Goal: Task Accomplishment & Management: Complete application form

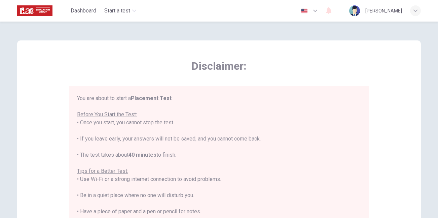
scroll to position [8, 0]
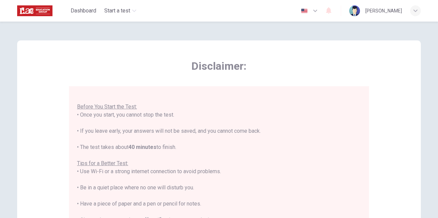
click at [263, 51] on div "Disclaimer: You are about to start a Placement Test . Before You Start the Test…" at bounding box center [219, 167] width 404 height 255
click at [349, 10] on img at bounding box center [354, 10] width 11 height 11
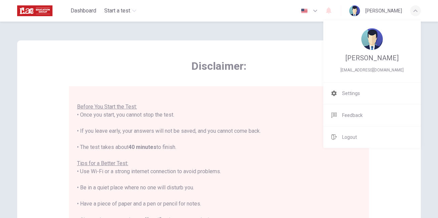
click at [244, 80] on div at bounding box center [219, 109] width 438 height 218
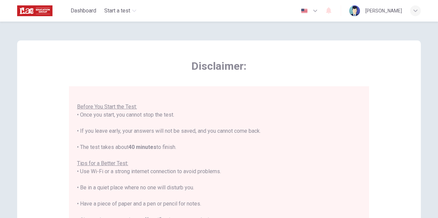
click at [300, 11] on img "button" at bounding box center [304, 10] width 8 height 5
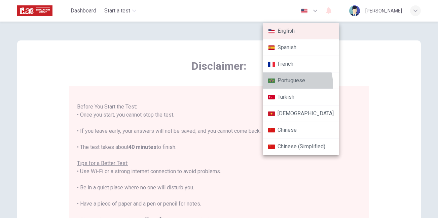
click at [285, 84] on li "Portuguese" at bounding box center [301, 80] width 76 height 16
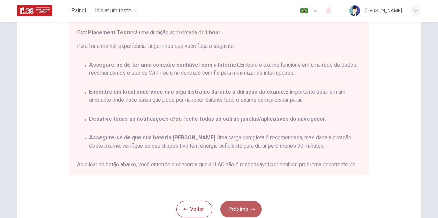
click at [251, 212] on button "Próximo" at bounding box center [240, 209] width 41 height 16
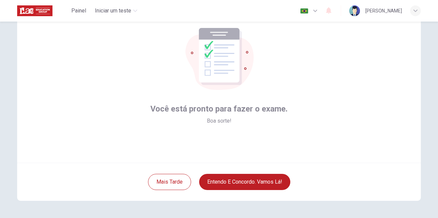
scroll to position [40, 0]
click at [311, 11] on icon "button" at bounding box center [315, 11] width 8 height 8
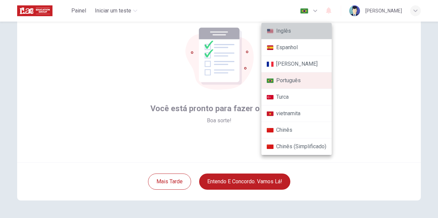
click at [286, 28] on li "Inglês" at bounding box center [296, 31] width 70 height 16
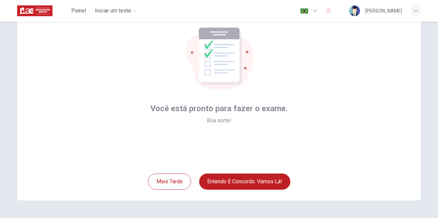
type input "en"
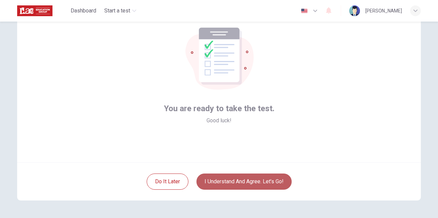
click at [241, 183] on button "I understand and agree. Let’s go!" at bounding box center [243, 181] width 95 height 16
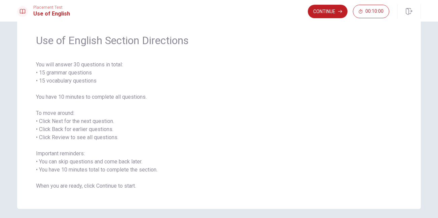
scroll to position [21, 0]
click at [321, 7] on button "Continue" at bounding box center [328, 11] width 40 height 13
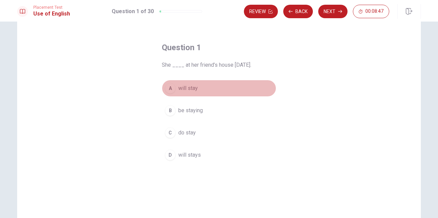
click at [173, 87] on div "A" at bounding box center [170, 88] width 11 height 11
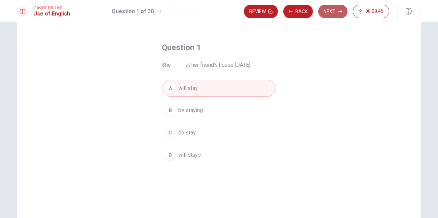
click at [329, 13] on button "Next" at bounding box center [332, 11] width 29 height 13
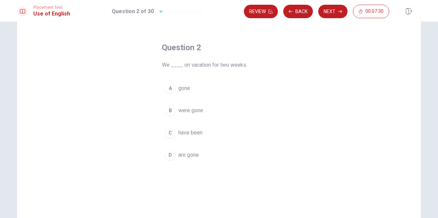
click at [174, 129] on button "C have been" at bounding box center [219, 132] width 114 height 17
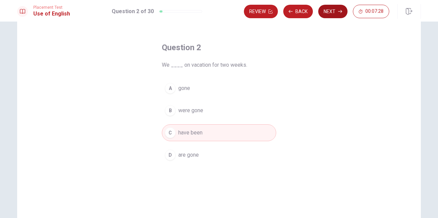
click at [331, 9] on button "Next" at bounding box center [332, 11] width 29 height 13
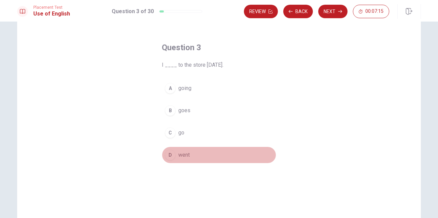
click at [184, 155] on span "went" at bounding box center [183, 155] width 11 height 8
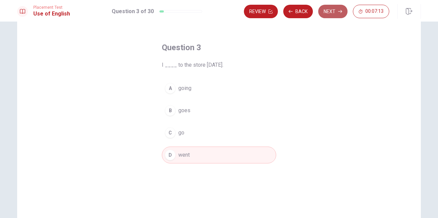
click at [329, 14] on button "Next" at bounding box center [332, 11] width 29 height 13
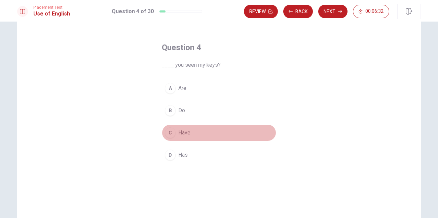
click at [179, 132] on span "Have" at bounding box center [184, 132] width 12 height 8
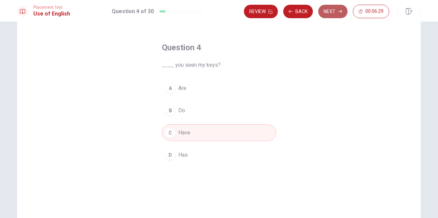
click at [333, 13] on button "Next" at bounding box center [332, 11] width 29 height 13
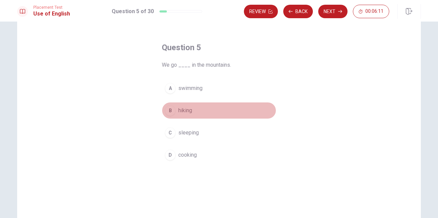
click at [173, 108] on div "B" at bounding box center [170, 110] width 11 height 11
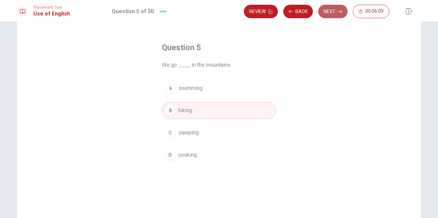
click at [335, 10] on button "Next" at bounding box center [332, 11] width 29 height 13
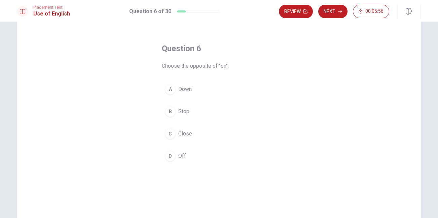
scroll to position [20, 0]
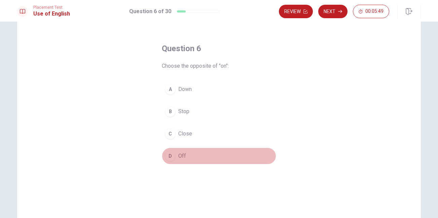
click at [183, 155] on span "Off" at bounding box center [182, 156] width 8 height 8
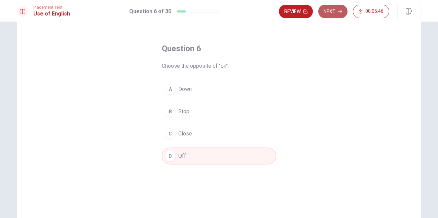
click at [335, 12] on button "Next" at bounding box center [332, 11] width 29 height 13
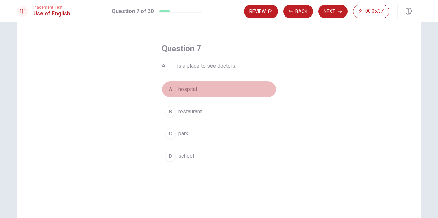
click at [178, 91] on span "hospital" at bounding box center [187, 89] width 19 height 8
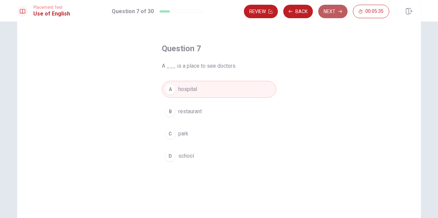
click at [343, 13] on button "Next" at bounding box center [332, 11] width 29 height 13
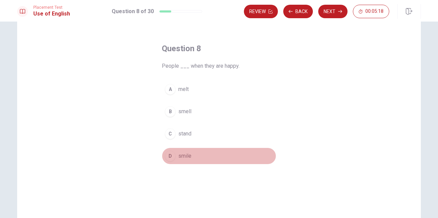
click at [180, 155] on span "smile" at bounding box center [184, 156] width 13 height 8
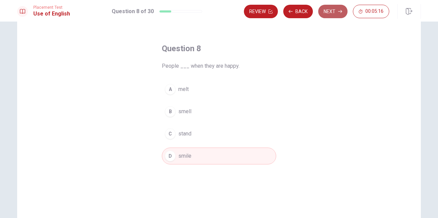
click at [334, 16] on button "Next" at bounding box center [332, 11] width 29 height 13
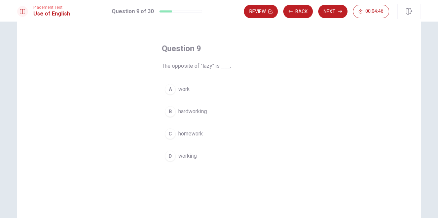
click at [175, 108] on button "B hardworking" at bounding box center [219, 111] width 114 height 17
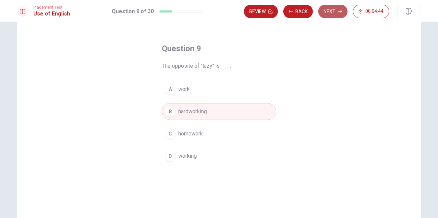
click at [332, 12] on button "Next" at bounding box center [332, 11] width 29 height 13
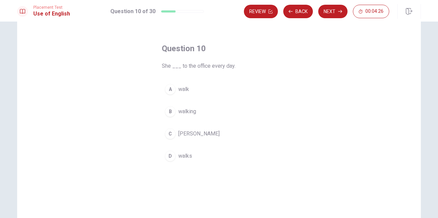
click at [180, 89] on span "walk" at bounding box center [183, 89] width 11 height 8
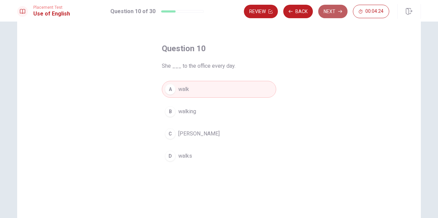
click at [329, 12] on button "Next" at bounding box center [332, 11] width 29 height 13
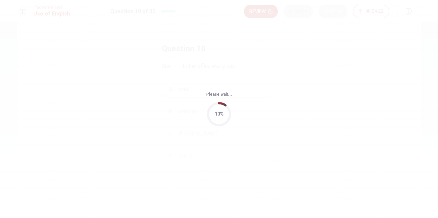
scroll to position [0, 0]
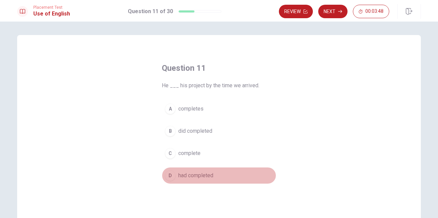
click at [185, 170] on button "D had completed" at bounding box center [219, 175] width 114 height 17
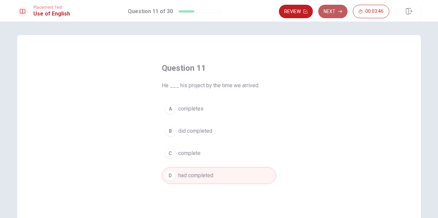
click at [339, 12] on icon "button" at bounding box center [340, 11] width 4 height 4
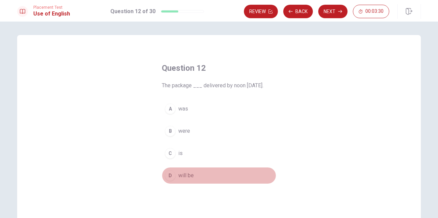
click at [185, 176] on span "will be" at bounding box center [185, 175] width 15 height 8
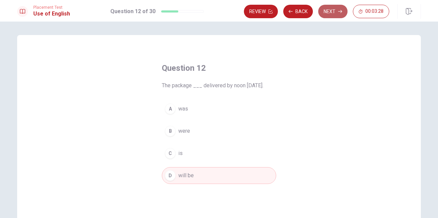
click at [336, 13] on button "Next" at bounding box center [332, 11] width 29 height 13
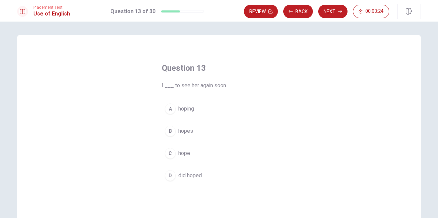
click at [180, 151] on span "hope" at bounding box center [184, 153] width 12 height 8
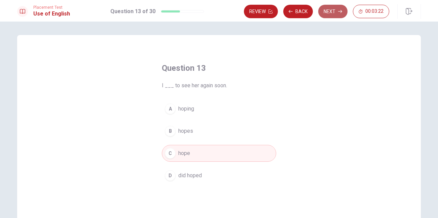
click at [332, 13] on button "Next" at bounding box center [332, 11] width 29 height 13
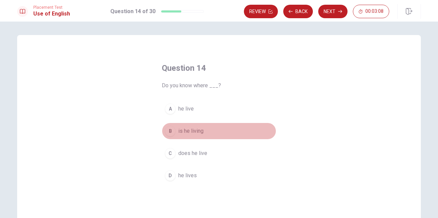
click at [193, 131] on span "is he living" at bounding box center [190, 131] width 25 height 8
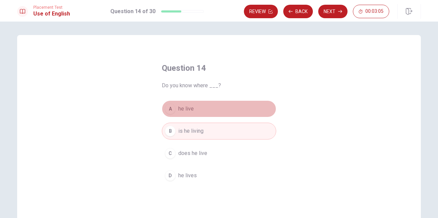
click at [187, 111] on span "he live" at bounding box center [185, 109] width 15 height 8
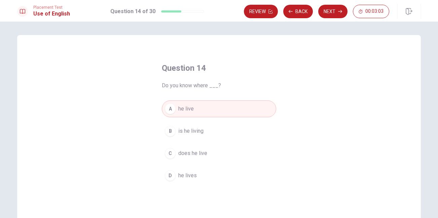
click at [185, 173] on span "he lives" at bounding box center [187, 175] width 18 height 8
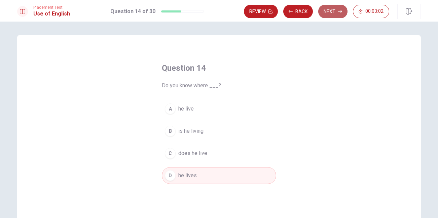
click at [329, 6] on button "Next" at bounding box center [332, 11] width 29 height 13
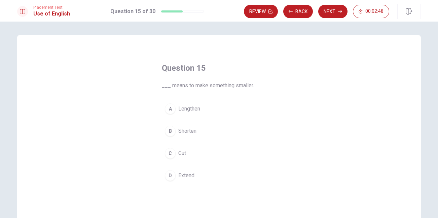
click at [187, 106] on span "Lengthen" at bounding box center [189, 109] width 22 height 8
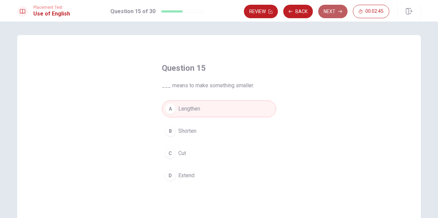
click at [328, 18] on button "Next" at bounding box center [332, 11] width 29 height 13
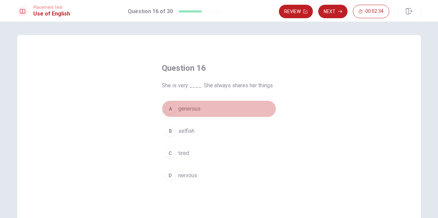
click at [193, 110] on span "generous" at bounding box center [189, 109] width 22 height 8
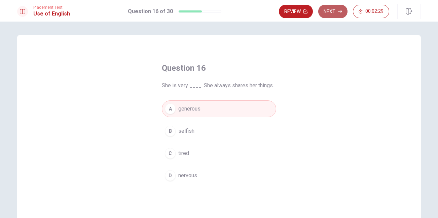
click at [338, 9] on button "Next" at bounding box center [332, 11] width 29 height 13
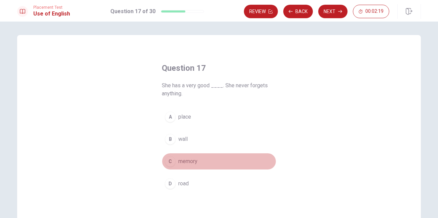
click at [186, 163] on span "memory" at bounding box center [187, 161] width 19 height 8
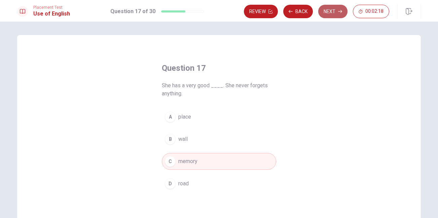
click at [322, 11] on button "Next" at bounding box center [332, 11] width 29 height 13
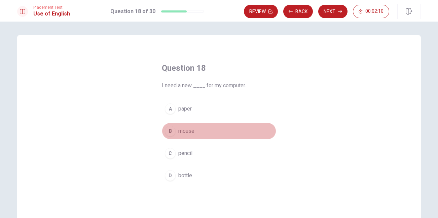
click at [180, 131] on span "mouse" at bounding box center [186, 131] width 16 height 8
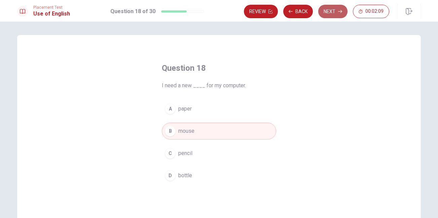
click at [332, 8] on button "Next" at bounding box center [332, 11] width 29 height 13
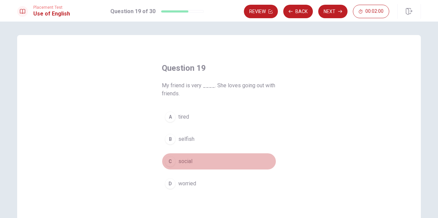
click at [179, 161] on span "social" at bounding box center [185, 161] width 14 height 8
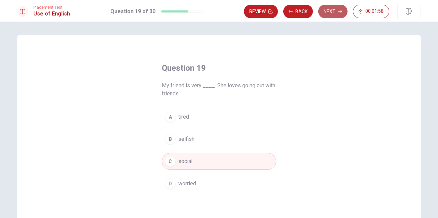
click at [331, 11] on button "Next" at bounding box center [332, 11] width 29 height 13
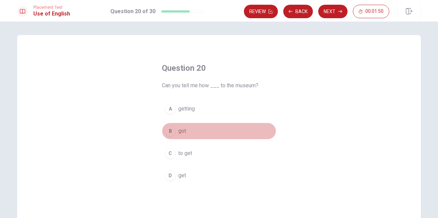
click at [176, 131] on button "B got" at bounding box center [219, 130] width 114 height 17
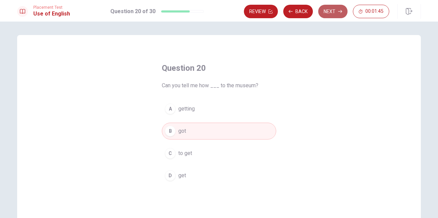
click at [339, 9] on icon "button" at bounding box center [340, 11] width 4 height 4
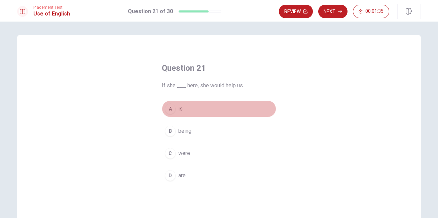
click at [179, 106] on span "is" at bounding box center [180, 109] width 4 height 8
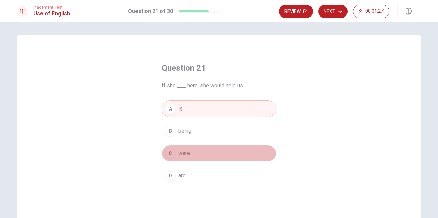
click at [180, 151] on span "were" at bounding box center [184, 153] width 12 height 8
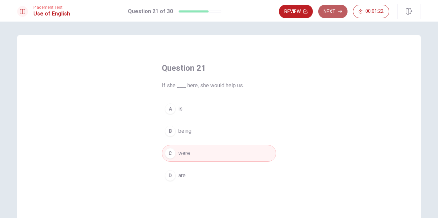
click at [330, 14] on button "Next" at bounding box center [332, 11] width 29 height 13
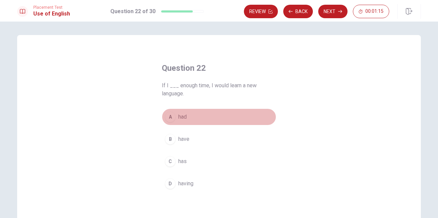
click at [180, 116] on span "had" at bounding box center [182, 117] width 8 height 8
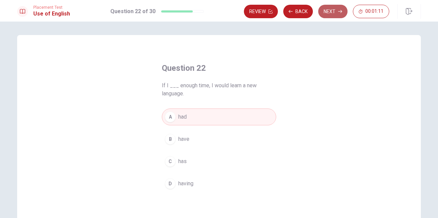
click at [330, 13] on button "Next" at bounding box center [332, 11] width 29 height 13
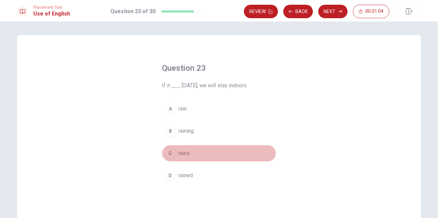
click at [181, 152] on span "rains" at bounding box center [183, 153] width 11 height 8
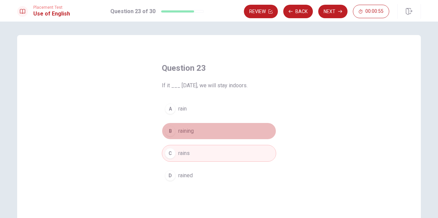
click at [190, 129] on span "raining" at bounding box center [185, 131] width 15 height 8
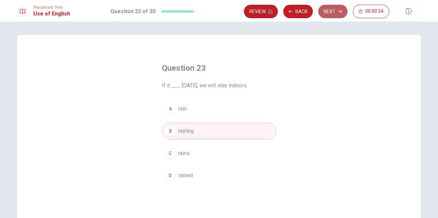
click at [333, 15] on button "Next" at bounding box center [332, 11] width 29 height 13
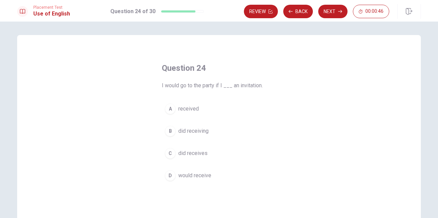
click at [189, 109] on span "received" at bounding box center [188, 109] width 21 height 8
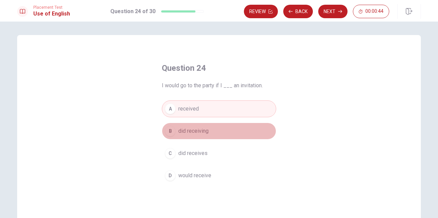
click at [188, 132] on span "did receiving" at bounding box center [193, 131] width 30 height 8
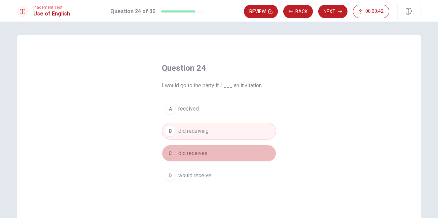
click at [191, 150] on span "did receives" at bounding box center [192, 153] width 29 height 8
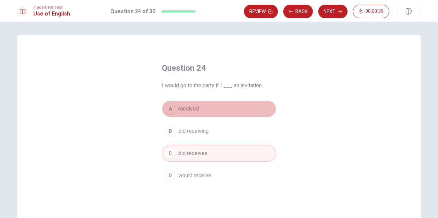
click at [187, 106] on span "received" at bounding box center [188, 109] width 21 height 8
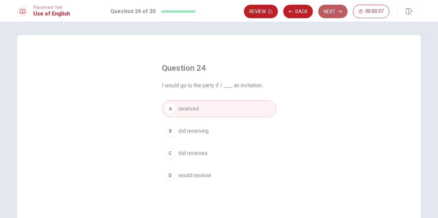
click at [337, 11] on button "Next" at bounding box center [332, 11] width 29 height 13
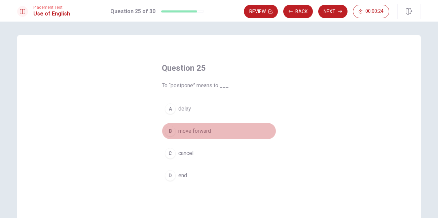
click at [196, 127] on span "move forward" at bounding box center [194, 131] width 33 height 8
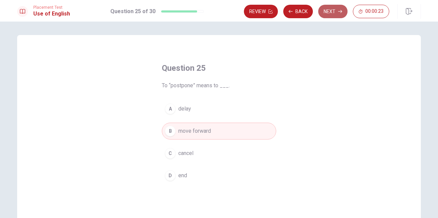
click at [333, 13] on button "Next" at bounding box center [332, 11] width 29 height 13
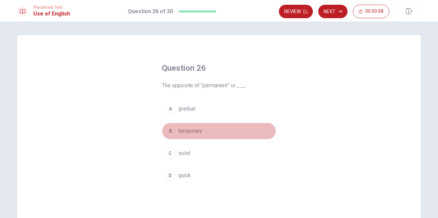
click at [187, 127] on span "temporary" at bounding box center [190, 131] width 24 height 8
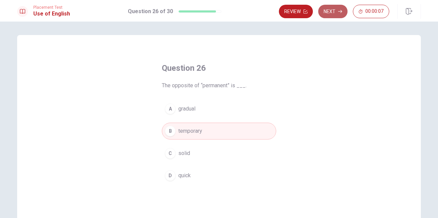
click at [337, 8] on button "Next" at bounding box center [332, 11] width 29 height 13
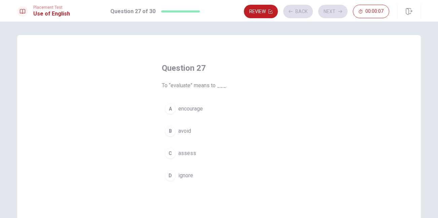
click at [337, 8] on div "Review Back Next 00:00:07" at bounding box center [316, 11] width 145 height 13
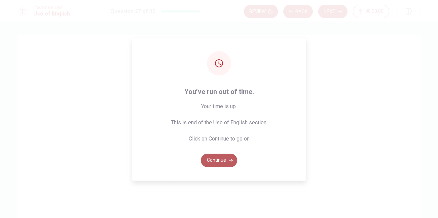
click at [228, 165] on button "Continue" at bounding box center [219, 159] width 36 height 13
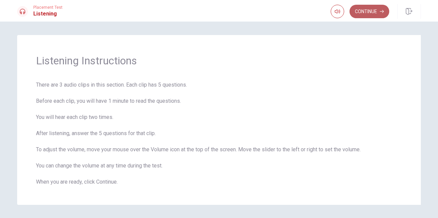
click at [359, 8] on button "Continue" at bounding box center [369, 11] width 40 height 13
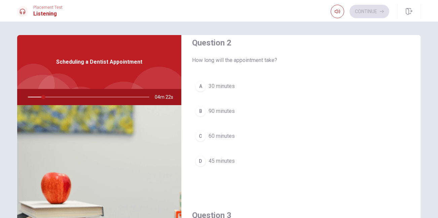
scroll to position [184, 0]
click at [220, 160] on span "45 minutes" at bounding box center [221, 160] width 26 height 8
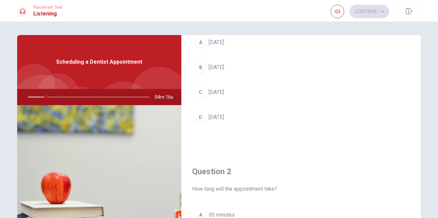
scroll to position [0, 0]
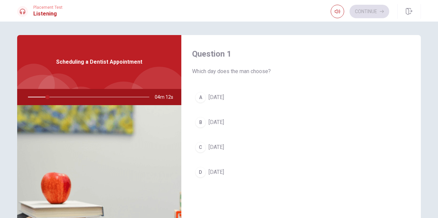
click at [27, 97] on div at bounding box center [87, 97] width 135 height 16
drag, startPoint x: 45, startPoint y: 97, endPoint x: 28, endPoint y: 98, distance: 17.9
click at [28, 98] on div at bounding box center [87, 97] width 135 height 16
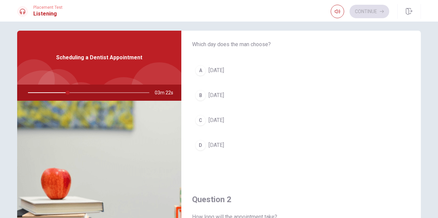
scroll to position [22, 0]
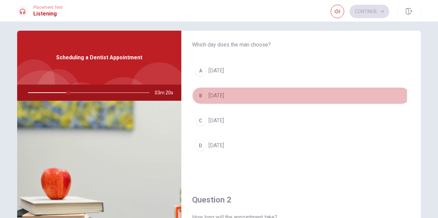
click at [212, 95] on span "[DATE]" at bounding box center [215, 95] width 15 height 8
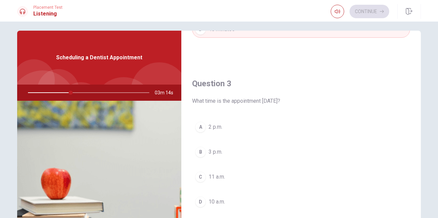
scroll to position [311, 0]
click at [217, 151] on span "3 p.m." at bounding box center [215, 151] width 14 height 8
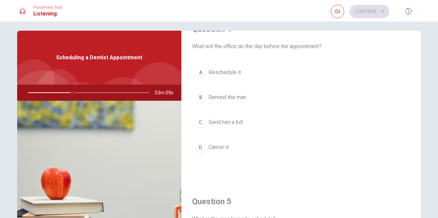
scroll to position [551, 0]
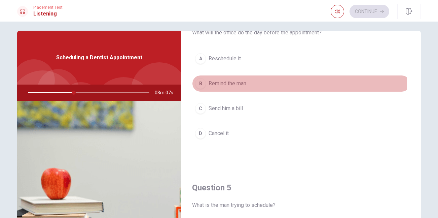
click at [231, 82] on span "Remind the man" at bounding box center [227, 83] width 38 height 8
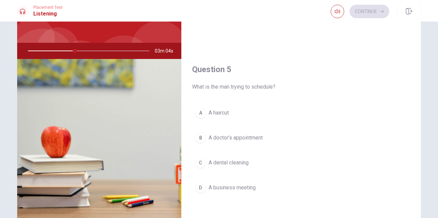
scroll to position [50, 0]
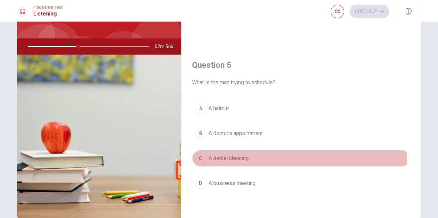
click at [225, 157] on span "A dental cleaning" at bounding box center [228, 158] width 40 height 8
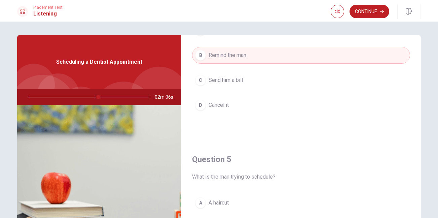
scroll to position [584, 0]
click at [300, 125] on div "A Reschedule it B Remind the man C Send him a bill D Cancel it" at bounding box center [301, 74] width 218 height 105
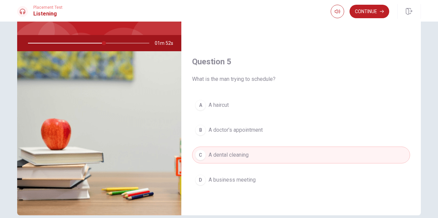
scroll to position [86, 0]
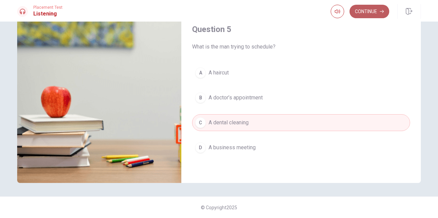
click at [359, 11] on button "Continue" at bounding box center [369, 11] width 40 height 13
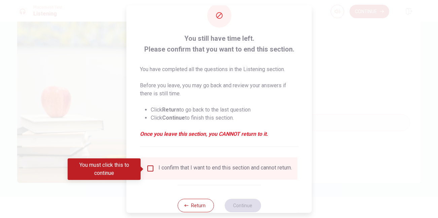
scroll to position [16, 0]
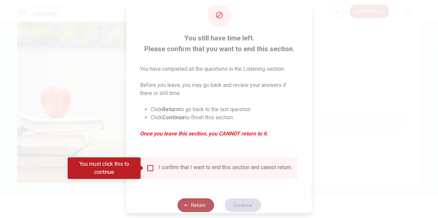
click at [191, 206] on button "Return" at bounding box center [195, 204] width 36 height 13
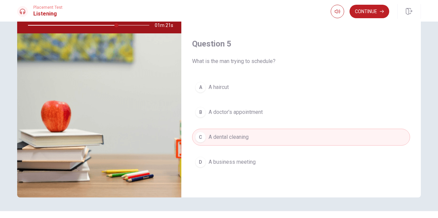
scroll to position [86, 0]
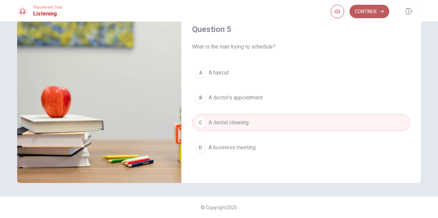
click at [362, 11] on button "Continue" at bounding box center [369, 11] width 40 height 13
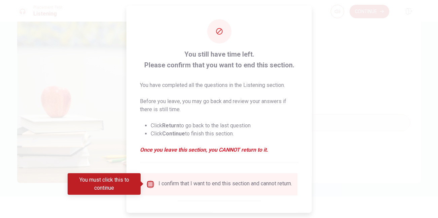
click at [151, 182] on input "You must click this to continue" at bounding box center [150, 184] width 8 height 8
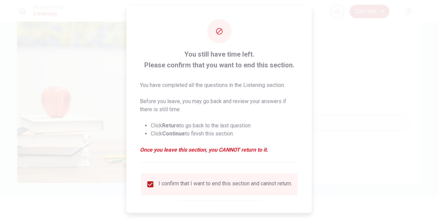
scroll to position [33, 0]
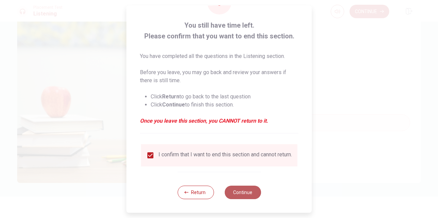
click at [237, 187] on button "Continue" at bounding box center [242, 191] width 36 height 13
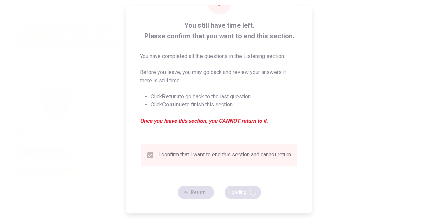
type input "76"
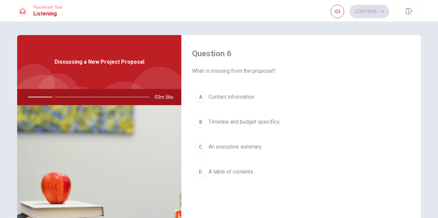
scroll to position [1, 0]
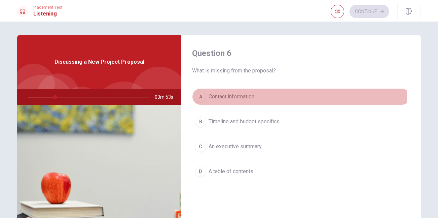
click at [228, 97] on span "Contact information" at bounding box center [231, 96] width 46 height 8
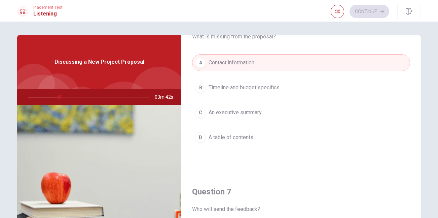
scroll to position [34, 0]
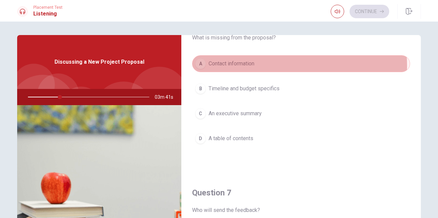
click at [255, 66] on button "A Contact information" at bounding box center [301, 63] width 218 height 17
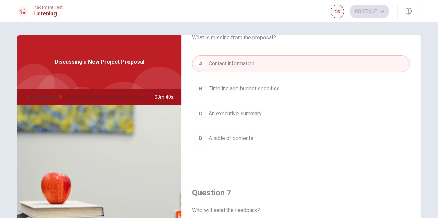
click at [261, 49] on div "Question 6 What is missing from the proposal? A Contact information B Timeline …" at bounding box center [300, 87] width 239 height 172
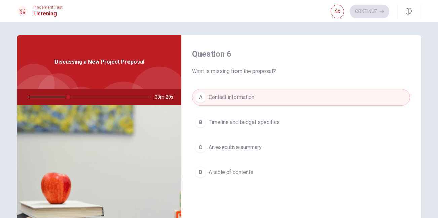
scroll to position [3, 0]
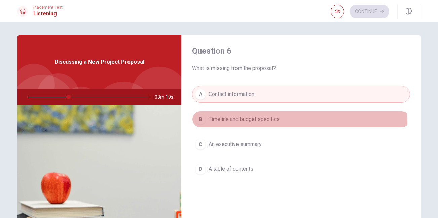
click at [265, 123] on button "B Timeline and budget specifics" at bounding box center [301, 119] width 218 height 17
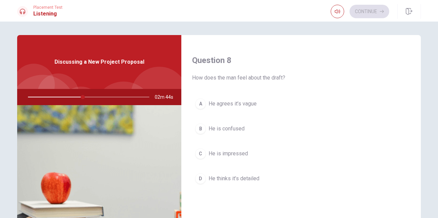
scroll to position [338, 0]
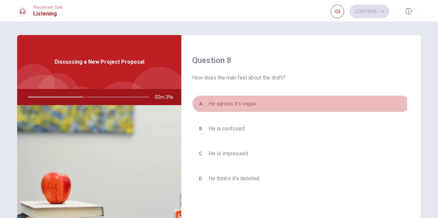
click at [233, 104] on span "He agrees it’s vague" at bounding box center [232, 104] width 48 height 8
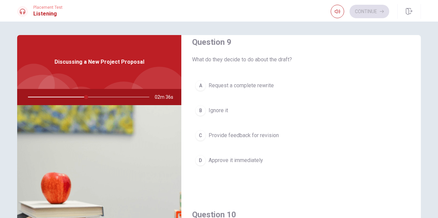
scroll to position [533, 0]
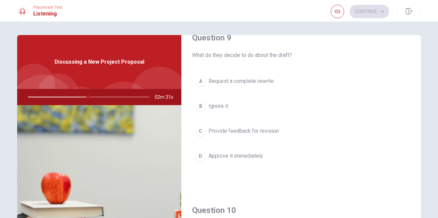
click at [230, 130] on span "Provide feedback for revision" at bounding box center [243, 131] width 70 height 8
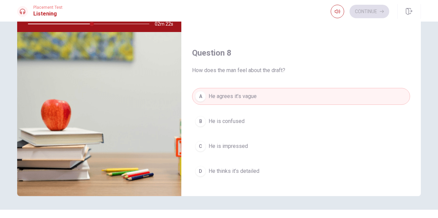
scroll to position [272, 0]
click at [232, 166] on button "D He thinks it’s detailed" at bounding box center [301, 171] width 218 height 17
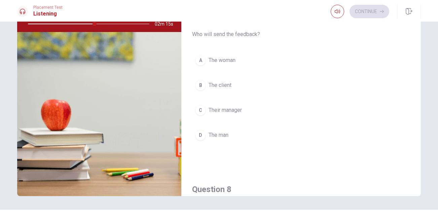
scroll to position [136, 0]
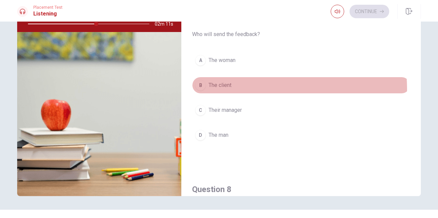
click at [227, 89] on button "B The client" at bounding box center [301, 85] width 218 height 17
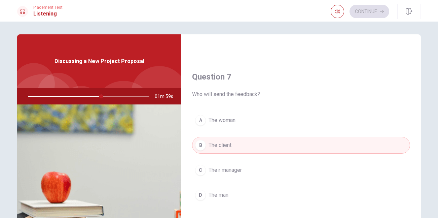
scroll to position [151, 0]
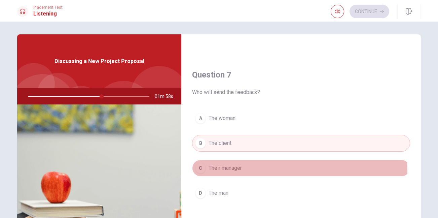
click at [228, 173] on button "C Their manager" at bounding box center [301, 167] width 218 height 17
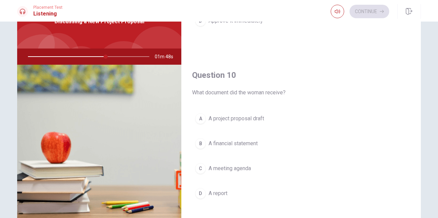
scroll to position [72, 0]
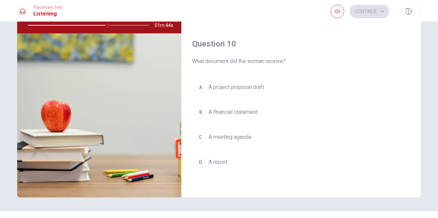
click at [231, 88] on span "A project proposal draft" at bounding box center [235, 87] width 55 height 8
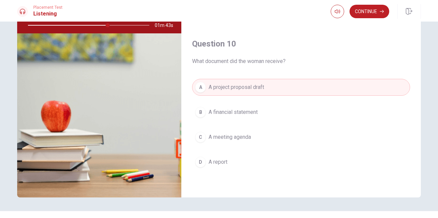
scroll to position [86, 0]
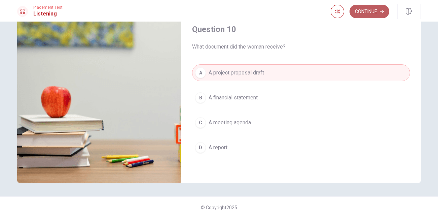
click at [368, 13] on button "Continue" at bounding box center [369, 11] width 40 height 13
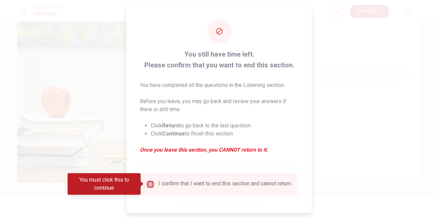
click at [152, 184] on input "You must click this to continue" at bounding box center [150, 184] width 8 height 8
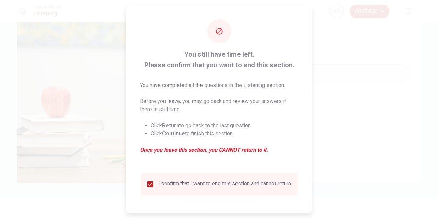
scroll to position [33, 0]
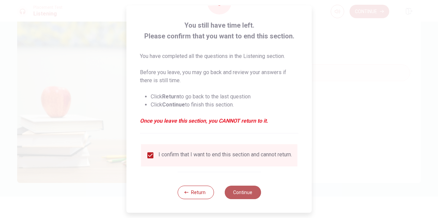
click at [243, 194] on button "Continue" at bounding box center [242, 191] width 36 height 13
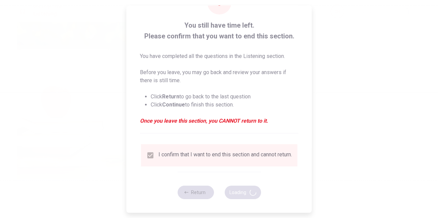
type input "68"
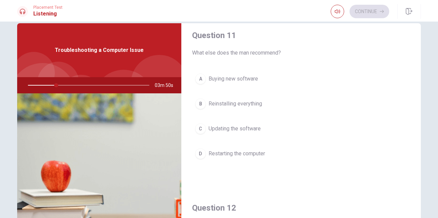
scroll to position [0, 0]
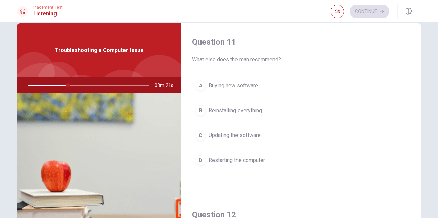
click at [231, 134] on span "Updating the software" at bounding box center [234, 135] width 52 height 8
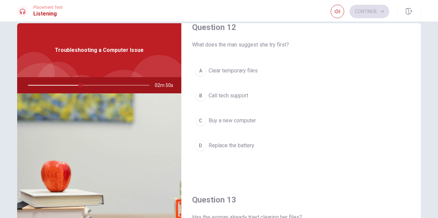
scroll to position [187, 0]
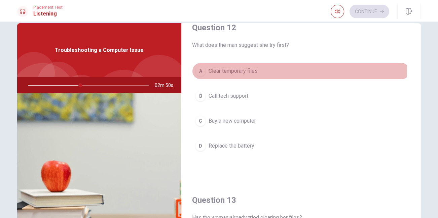
click at [234, 68] on span "Clear temporary files" at bounding box center [232, 71] width 49 height 8
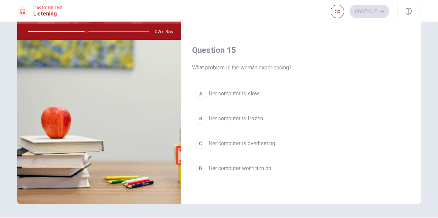
scroll to position [66, 0]
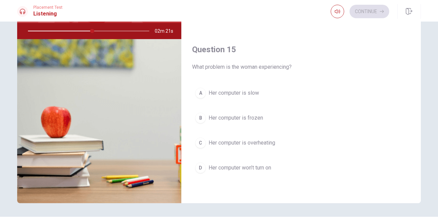
click at [257, 144] on span "Her computer is overheating" at bounding box center [241, 143] width 67 height 8
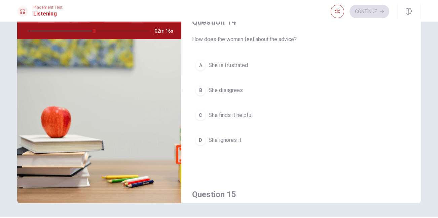
scroll to position [482, 0]
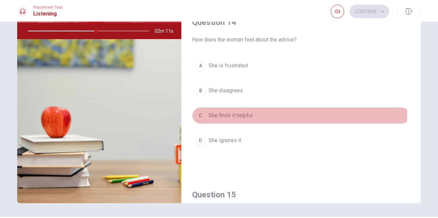
click at [230, 115] on span "She finds it helpful" at bounding box center [230, 115] width 44 height 8
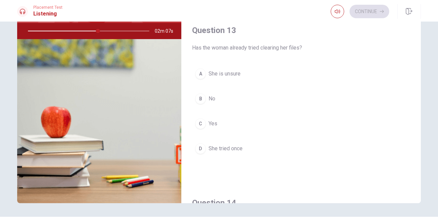
scroll to position [301, 0]
click at [218, 112] on div "A She is unsure B No C Yes D She tried once" at bounding box center [301, 118] width 218 height 105
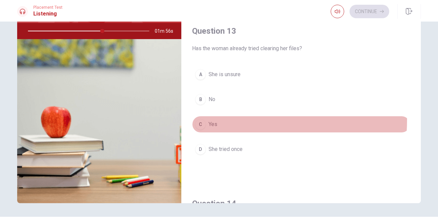
click at [209, 119] on button "C Yes" at bounding box center [301, 124] width 218 height 17
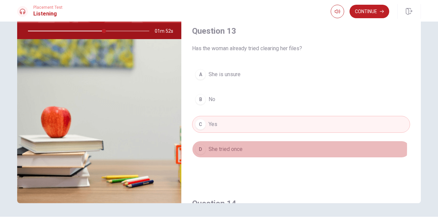
click at [226, 148] on span "She tried once" at bounding box center [225, 149] width 34 height 8
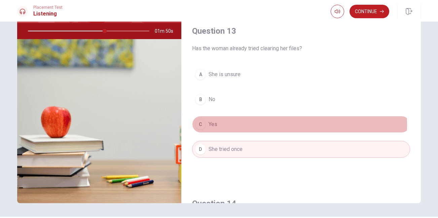
click at [215, 124] on span "Yes" at bounding box center [212, 124] width 9 height 8
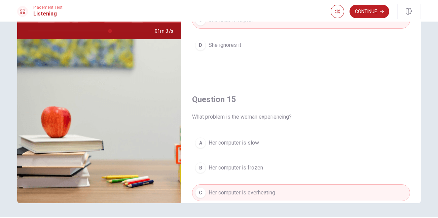
scroll to position [627, 0]
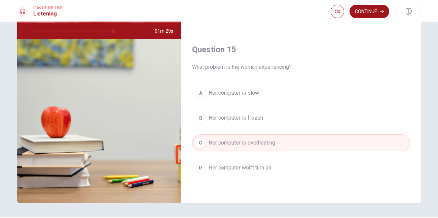
click at [373, 11] on button "Continue" at bounding box center [369, 11] width 40 height 13
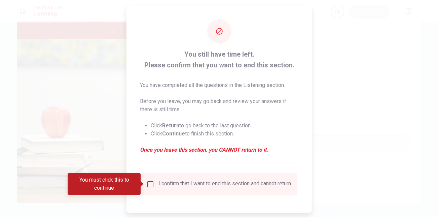
click at [373, 11] on div at bounding box center [219, 109] width 438 height 218
click at [151, 188] on div "I confirm that I want to end this section and cannot return." at bounding box center [219, 184] width 146 height 8
drag, startPoint x: 149, startPoint y: 184, endPoint x: 237, endPoint y: 156, distance: 92.7
click at [237, 156] on div "You still have time left. Please confirm that you want to end this section. You…" at bounding box center [218, 122] width 185 height 235
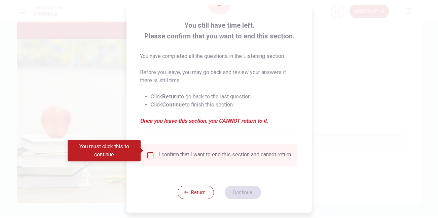
click at [150, 151] on input "You must click this to continue" at bounding box center [150, 155] width 8 height 8
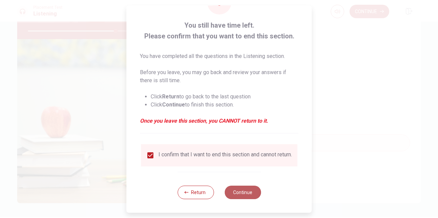
click at [247, 191] on button "Continue" at bounding box center [242, 191] width 36 height 13
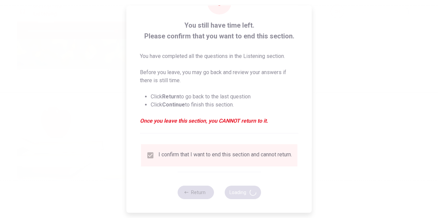
type input "73"
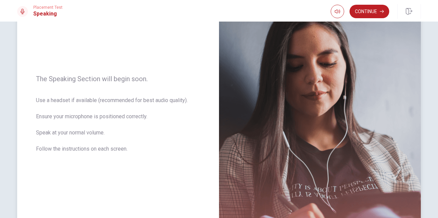
scroll to position [64, 0]
click at [363, 13] on button "Continue" at bounding box center [369, 11] width 40 height 13
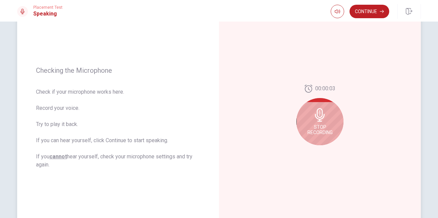
click at [311, 118] on div "Stop Recording" at bounding box center [319, 121] width 47 height 47
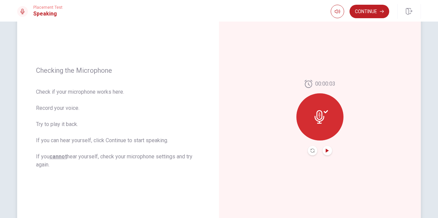
click at [326, 149] on icon "Play Audio" at bounding box center [327, 150] width 4 height 4
click at [316, 113] on icon at bounding box center [320, 116] width 13 height 13
click at [310, 150] on icon "Record Again" at bounding box center [312, 150] width 4 height 4
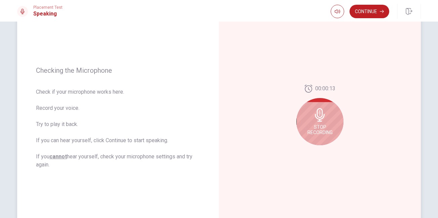
click at [324, 127] on span "Stop Recording" at bounding box center [319, 129] width 25 height 11
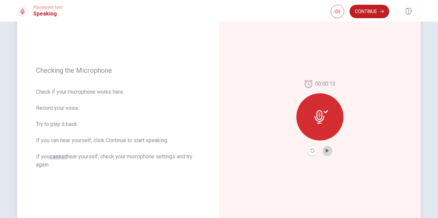
click at [326, 148] on button "Play Audio" at bounding box center [326, 150] width 9 height 9
click at [363, 15] on button "Continue" at bounding box center [369, 11] width 40 height 13
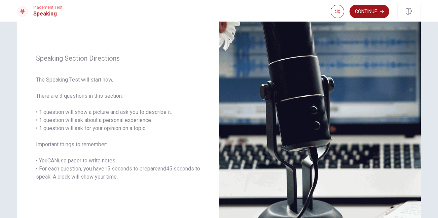
click at [364, 9] on button "Continue" at bounding box center [369, 11] width 40 height 13
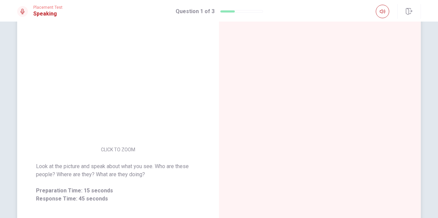
scroll to position [75, 0]
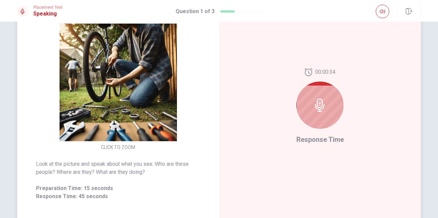
click at [310, 120] on div at bounding box center [319, 104] width 47 height 47
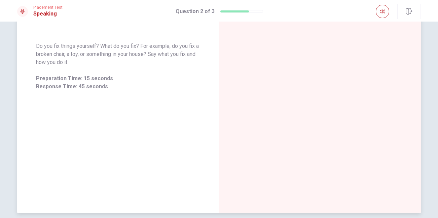
scroll to position [38, 0]
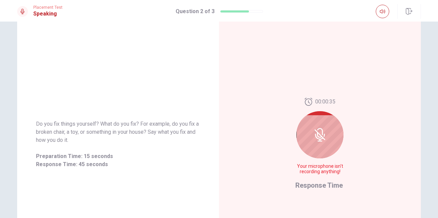
click at [311, 142] on div at bounding box center [319, 134] width 47 height 47
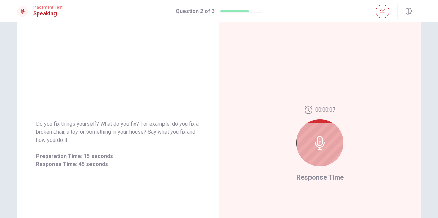
click at [324, 140] on icon at bounding box center [319, 142] width 13 height 13
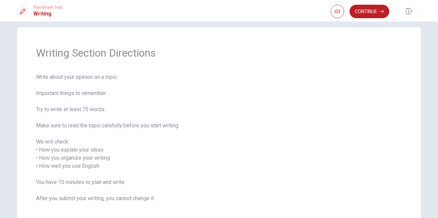
scroll to position [8, 0]
click at [373, 13] on button "Continue" at bounding box center [369, 11] width 40 height 13
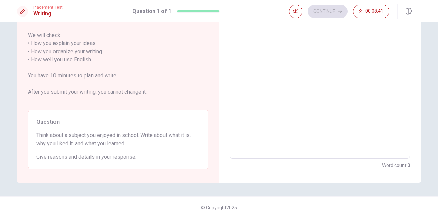
scroll to position [98, 0]
click at [276, 40] on textarea at bounding box center [319, 60] width 171 height 187
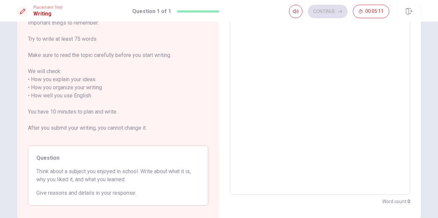
scroll to position [36, 0]
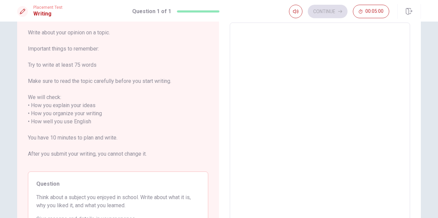
type textarea "~I"
type textarea "x"
type textarea "~I"
type textarea "x"
type textarea "~I"
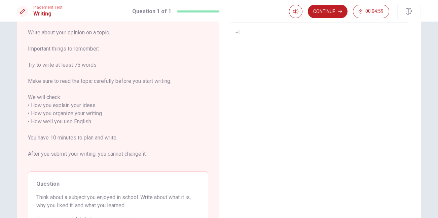
type textarea "x"
type textarea "~"
type textarea "x"
type textarea "O"
type textarea "x"
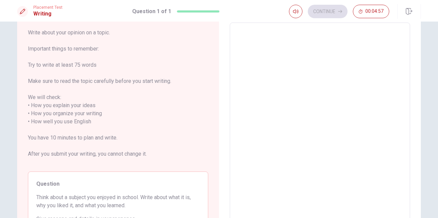
type textarea "I"
type textarea "x"
type textarea "I"
type textarea "x"
type textarea "I e"
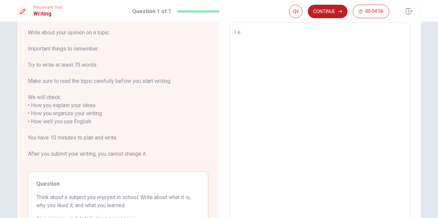
type textarea "x"
type textarea "I en"
type textarea "x"
type textarea "I enj"
type textarea "x"
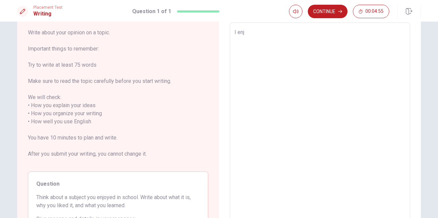
type textarea "I enjo"
type textarea "x"
type textarea "I enjoe"
type textarea "x"
type textarea "I enjoey"
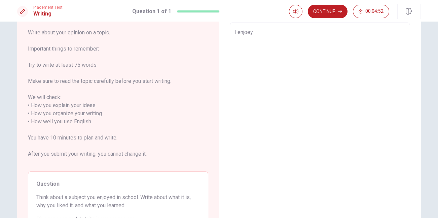
type textarea "x"
type textarea "I enjoeyd"
type textarea "x"
type textarea "I enjoeyd"
type textarea "x"
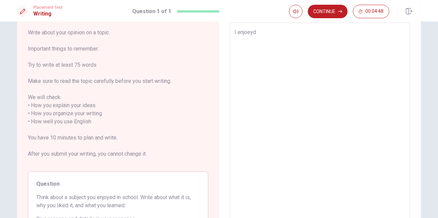
type textarea "I enjoeyd P"
type textarea "x"
type textarea "I enjoeyd Po"
type textarea "x"
type textarea "I enjoeyd Por"
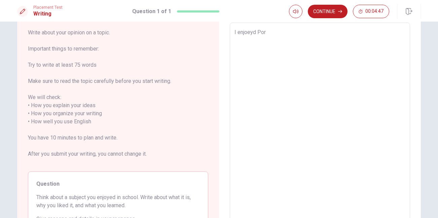
type textarea "x"
type textarea "I enjoeyd Port"
type textarea "x"
type textarea "I enjoeyd Portu"
type textarea "x"
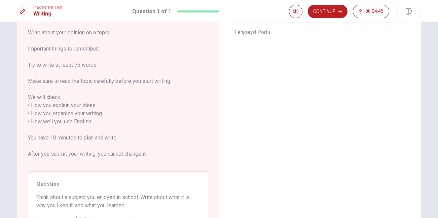
type textarea "I enjoeyd Portug"
type textarea "x"
type textarea "I enjoeyd Portugu"
type textarea "x"
type textarea "I enjoeyd Portugue"
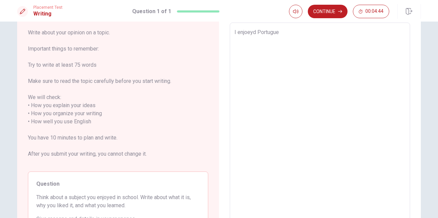
type textarea "x"
type textarea "I enjoeyd Portugues"
type textarea "x"
type textarea "I enjoeyd Portuguese"
type textarea "x"
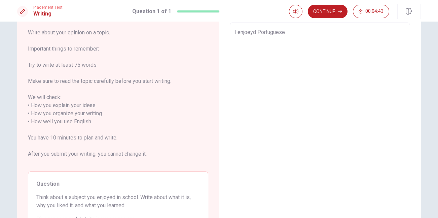
type textarea "I enjoeyd Portuguese"
type textarea "x"
type textarea "I enjoeyd Portuguese w"
type textarea "x"
type textarea "I enjoeyd Portuguese wh"
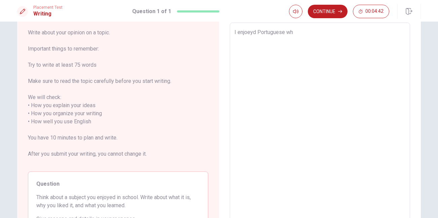
type textarea "x"
type textarea "I enjoeyd Portuguese whe"
type textarea "x"
type textarea "I enjoeyd Portuguese when"
type textarea "x"
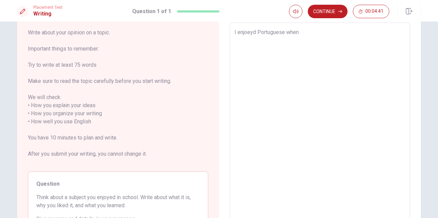
type textarea "I enjoeyd Portuguese when"
type textarea "x"
type textarea "I enjoeyd Portuguese when I"
type textarea "x"
type textarea "I enjoeyd Portuguese when Iw"
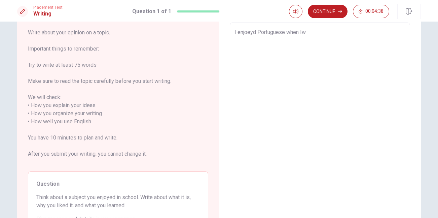
type textarea "x"
type textarea "I enjoeyd Portuguese when Iwa"
type textarea "x"
type textarea "I enjoeyd Portuguese when Iwas"
type textarea "x"
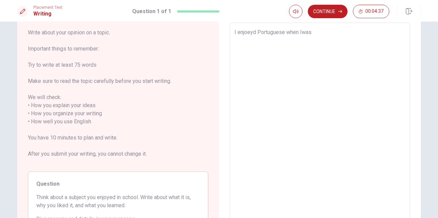
type textarea "I enjoeyd Portuguese when Iwa"
type textarea "x"
type textarea "I enjoeyd Portuguese when Iw"
type textarea "x"
type textarea "I enjoeyd Portuguese when I"
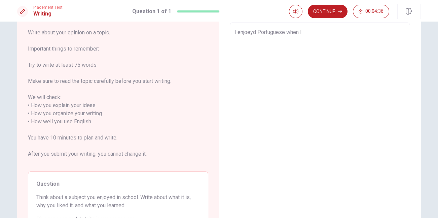
type textarea "x"
type textarea "I enjoeyd Portuguese when I"
type textarea "x"
type textarea "I enjoeyd Portuguese when I w"
type textarea "x"
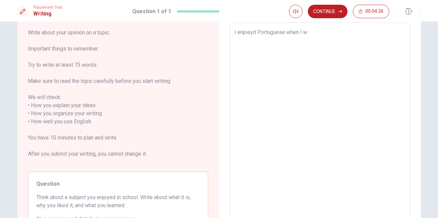
type textarea "I enjoeyd Portuguese when I wa"
type textarea "x"
type textarea "I enjoeyd Portuguese when I was"
type textarea "x"
type textarea "I enjoeyd Portuguese when I was"
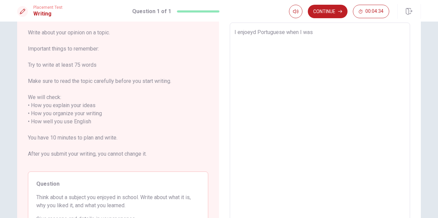
type textarea "x"
type textarea "I enjoeyd Portuguese when I was i"
type textarea "x"
type textarea "I enjoeyd Portuguese when I was in"
type textarea "x"
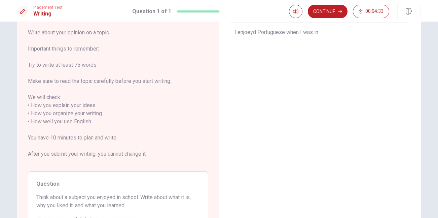
type textarea "I enjoeyd Portuguese when I was in"
type textarea "x"
type textarea "I enjoeyd Portuguese when I was in s"
type textarea "x"
type textarea "I enjoeyd Portuguese when I was in sc"
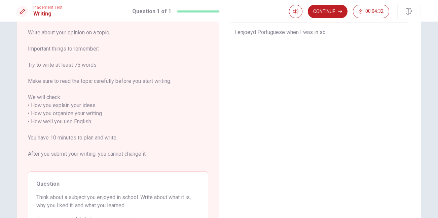
type textarea "x"
type textarea "I enjoeyd Portuguese when I was in sch"
type textarea "x"
type textarea "I enjoeyd Portuguese when I was in scho"
type textarea "x"
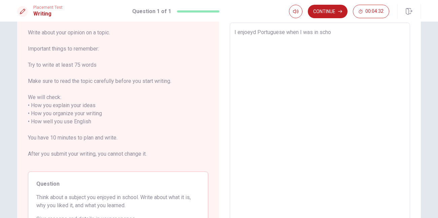
type textarea "I enjoeyd Portuguese when I was in schoo"
type textarea "x"
type textarea "I enjoeyd Portuguese when I was in school"
type textarea "x"
type textarea "I enjoeyd Portuguese when I was in school."
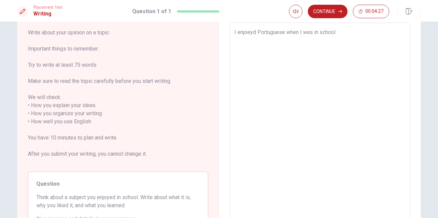
type textarea "x"
type textarea "I enjoeyd Portuguese when I was in school."
type textarea "x"
type textarea "I enjoeyd Portuguese when I was in school. I"
type textarea "x"
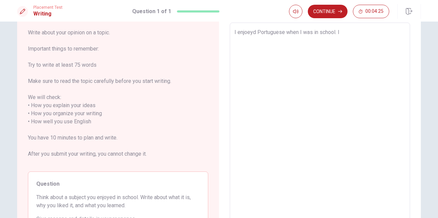
type textarea "I enjoeyd Portuguese when I was in school. I"
type textarea "x"
type textarea "I enjoeyd Portuguese when I was in school. I h"
type textarea "x"
type textarea "I enjoeyd Portuguese when I was in school. I ha"
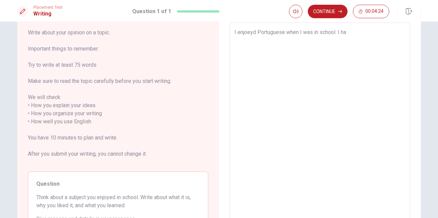
type textarea "x"
type textarea "I enjoeyd Portuguese when I was in school. I hac"
type textarea "x"
type textarea "I enjoeyd Portuguese when I was in school. I hacd"
type textarea "x"
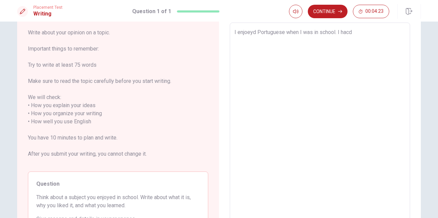
type textarea "I enjoeyd Portuguese when I was in school. I hac"
type textarea "x"
type textarea "I enjoeyd Portuguese when I was in school. I ha"
type textarea "x"
type textarea "I enjoeyd Portuguese when I was in school. I had"
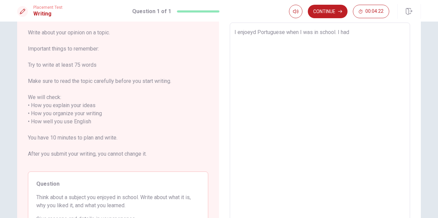
type textarea "x"
type textarea "I enjoeyd Portuguese when I was in school. I had"
type textarea "x"
type textarea "I enjoeyd Portuguese when I was in school. I had t"
type textarea "x"
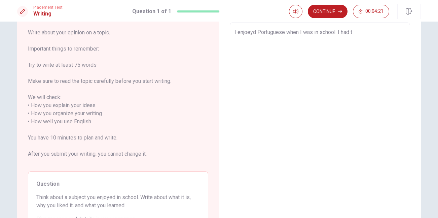
type textarea "I enjoeyd Portuguese when I was in school. I had th"
type textarea "x"
type textarea "I enjoeyd Portuguese when I was in school. I had the"
type textarea "x"
type textarea "I enjoeyd Portuguese when I was in school. I had the"
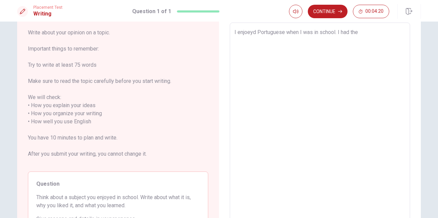
type textarea "x"
type textarea "I enjoeyd Portuguese when I was in school. I had the s"
type textarea "x"
type textarea "I enjoeyd Portuguese when I was in school. I had the sa"
type textarea "x"
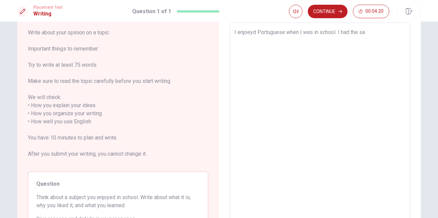
type textarea "I enjoeyd Portuguese when I was in school. I had the [PERSON_NAME]"
type textarea "x"
type textarea "I enjoeyd Portuguese when I was in school. I had the same"
type textarea "x"
type textarea "I enjoeyd Portuguese when I was in school. I had the same"
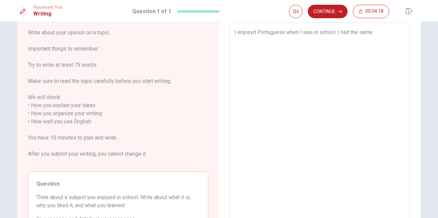
type textarea "x"
type textarea "I enjoeyd Portuguese when I was in school. I had the same t"
type textarea "x"
type textarea "I enjoeyd Portuguese when I was in school. I had the same te"
type textarea "x"
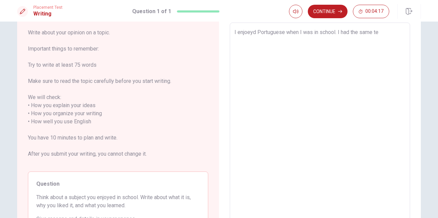
type textarea "I enjoeyd Portuguese when I was in school. I had the same tea"
type textarea "x"
type textarea "I enjoeyd Portuguese when I was in school. I had the same teac"
type textarea "x"
type textarea "I enjoeyd Portuguese when I was in school. I had the same teach"
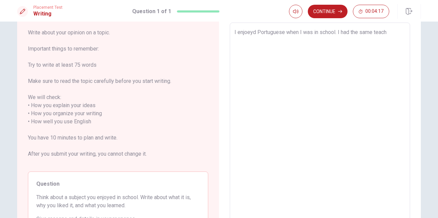
type textarea "x"
type textarea "I enjoeyd Portuguese when I was in school. I had the same teache"
type textarea "x"
type textarea "I enjoeyd Portuguese when I was in school. I had the same teacher"
type textarea "x"
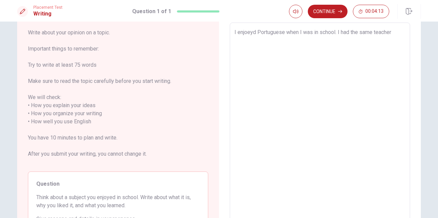
type textarea "I enjoeyd Portuguese when I was in school. I had the same teacherf"
type textarea "x"
type textarea "I enjoeyd Portuguese when I was in school. I had the same teacher"
type textarea "x"
type textarea "I enjoeyd Portuguese when I was in school. I had the same teacher"
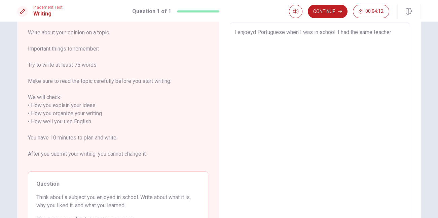
type textarea "x"
type textarea "I enjoeyd Portuguese when I was in school. I had the same teacher f"
type textarea "x"
type textarea "I enjoeyd Portuguese when I was in school. I had the same teacher fo"
type textarea "x"
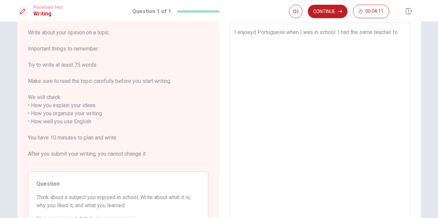
type textarea "I enjoeyd Portuguese when I was in school. I had the same teacher for"
type textarea "x"
type textarea "I enjoeyd Portuguese when I was in school. I had the same teacher for"
type textarea "x"
type textarea "I enjoeyd Portuguese when I was in school. I had the same teacher for a"
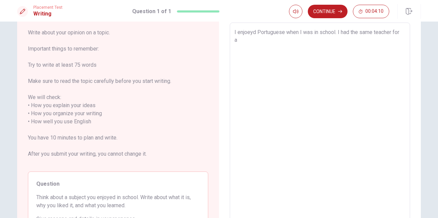
type textarea "x"
type textarea "I enjoeyd Portuguese when I was in school. I had the same teacher for a"
type textarea "x"
type textarea "I enjoeyd Portuguese when I was in school. I had the same teacher for a l"
type textarea "x"
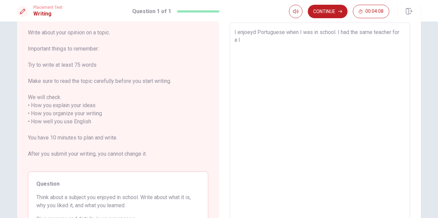
type textarea "I enjoeyd Portuguese when I was in school. I had the same teacher for a lo"
type textarea "x"
type textarea "I enjoeyd Portuguese when I was in school. I had the same teacher for a lon"
type textarea "x"
type textarea "I enjoeyd Portuguese when I was in school. I had the same teacher for a long"
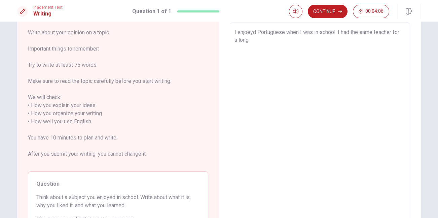
type textarea "x"
type textarea "I enjoeyd Portuguese when I was in school. I had the same teacher for a long"
type textarea "x"
type textarea "I enjoeyd Portuguese when I was in school. I had the same teacher for a long t"
type textarea "x"
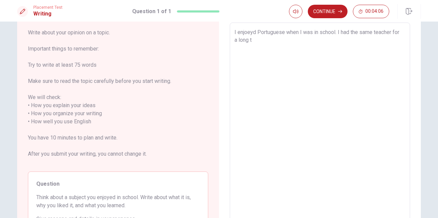
type textarea "I enjoeyd Portuguese when I was in school. I had the same teacher for a long ti"
type textarea "x"
type textarea "I enjoeyd Portuguese when I was in school. I had the same teacher for a [PERSON…"
type textarea "x"
type textarea "I enjoeyd Portuguese when I was in school. I had the same teacher for a long ti…"
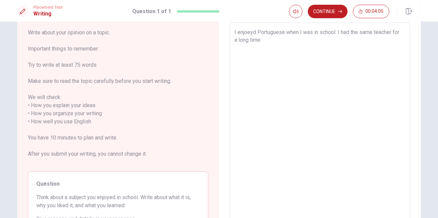
type textarea "x"
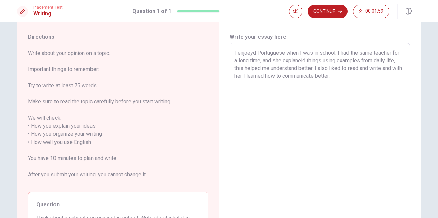
scroll to position [13, 0]
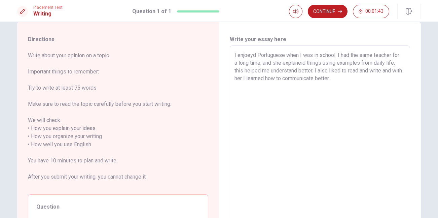
click at [282, 64] on textarea "I enjoeyd Portuguese when I was in school. I had the same teacher for a long ti…" at bounding box center [319, 144] width 171 height 187
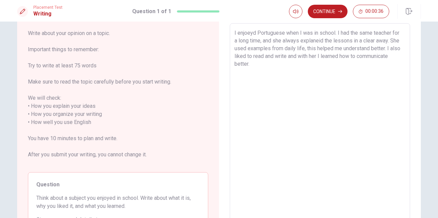
scroll to position [36, 0]
click at [282, 64] on textarea "I enjoeyd Portuguese when I was in school. I had the same teacher for a long ti…" at bounding box center [319, 122] width 171 height 187
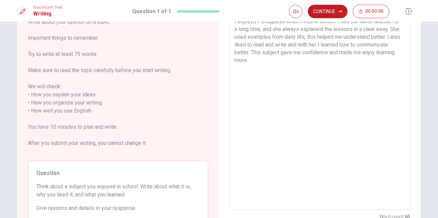
scroll to position [43, 0]
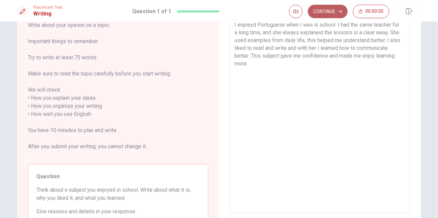
click at [333, 10] on button "Continue" at bounding box center [328, 11] width 40 height 13
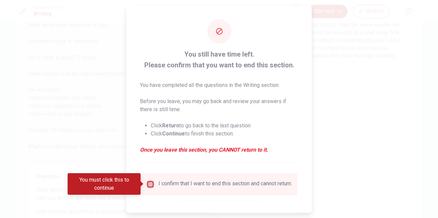
click at [151, 184] on input "You must click this to continue" at bounding box center [150, 184] width 8 height 8
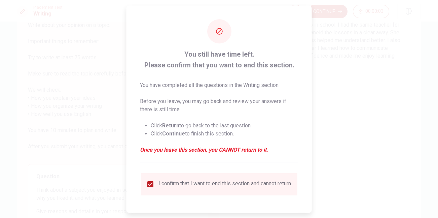
scroll to position [33, 0]
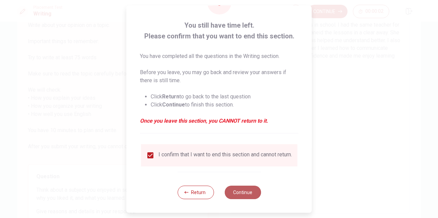
click at [232, 197] on button "Continue" at bounding box center [242, 191] width 36 height 13
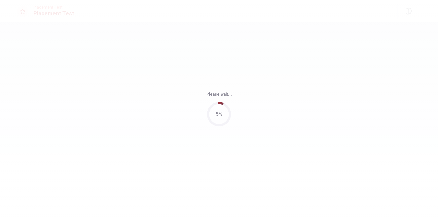
scroll to position [0, 0]
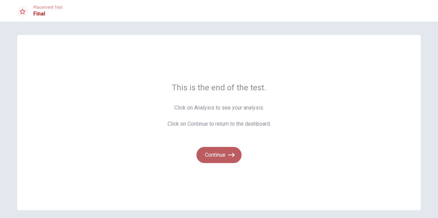
click at [209, 156] on button "Continue" at bounding box center [218, 155] width 45 height 16
